Goal: Task Accomplishment & Management: Use online tool/utility

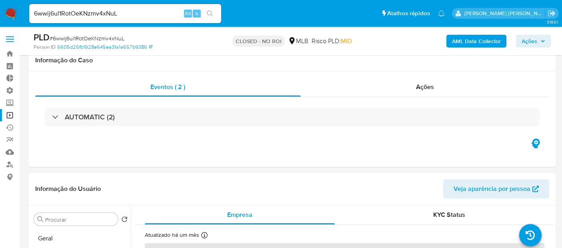
select select "10"
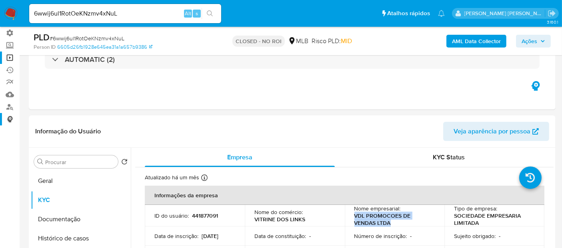
scroll to position [44, 0]
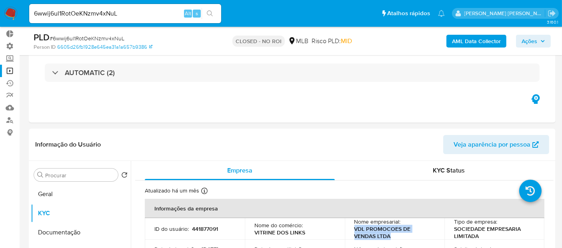
click at [9, 70] on link "Operações em massa" at bounding box center [47, 71] width 95 height 12
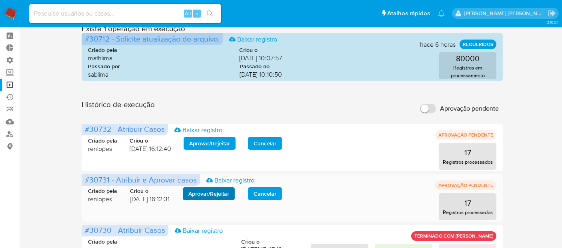
scroll to position [44, 0]
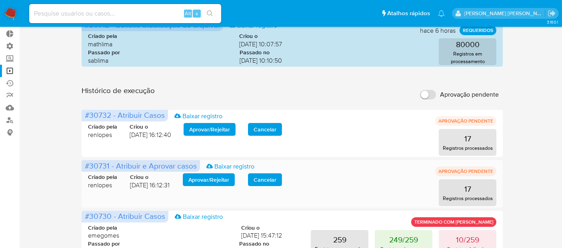
click at [218, 179] on span "Aprovar / Rejeitar" at bounding box center [208, 179] width 41 height 11
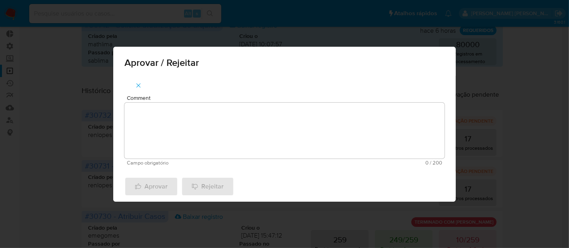
click at [213, 135] on textarea "Comment" at bounding box center [284, 131] width 320 height 56
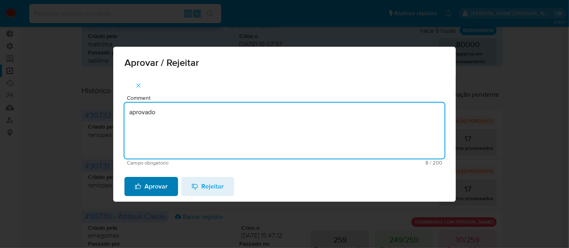
type textarea "aprovado"
click at [157, 185] on span "Aprovar" at bounding box center [151, 187] width 33 height 18
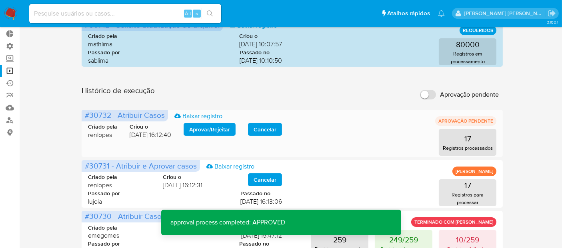
click at [203, 126] on span "Aprovar / Rejeitar" at bounding box center [209, 129] width 41 height 11
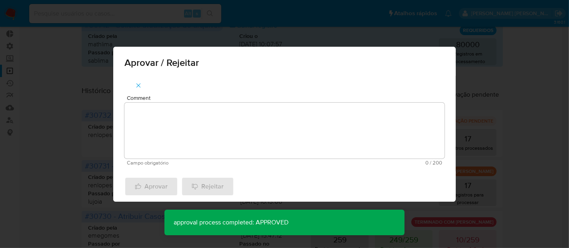
click at [194, 146] on textarea "Comment" at bounding box center [284, 131] width 320 height 56
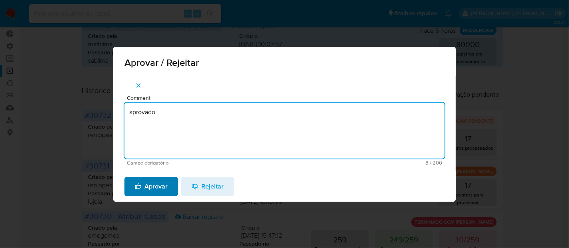
type textarea "aprovado"
click at [154, 183] on span "Aprovar" at bounding box center [151, 187] width 33 height 18
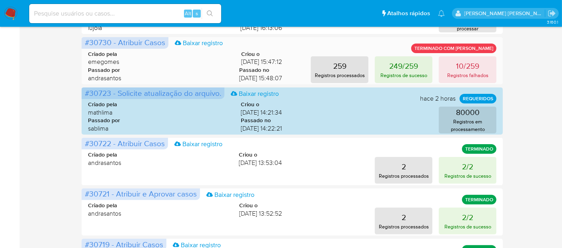
scroll to position [222, 0]
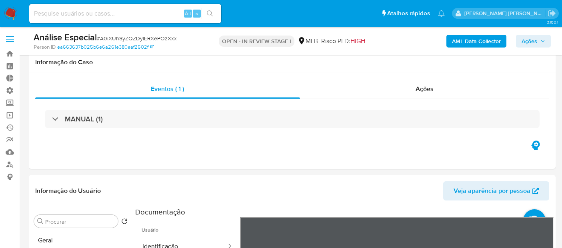
select select "10"
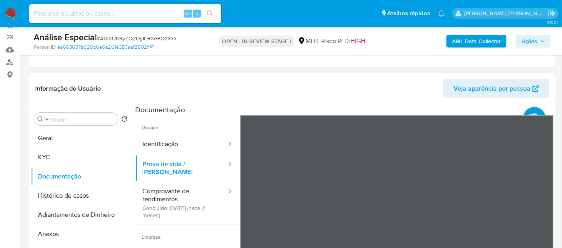
scroll to position [89, 0]
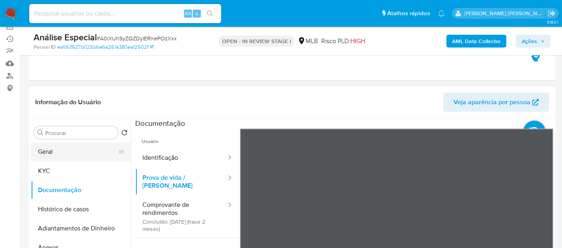
click at [59, 148] on button "Geral" at bounding box center [78, 151] width 94 height 19
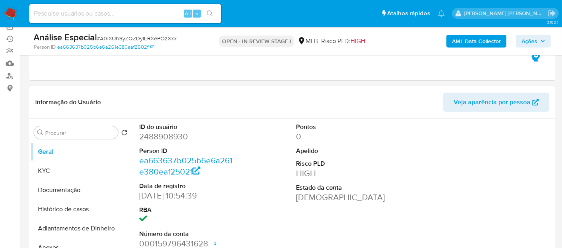
scroll to position [133, 0]
